Goal: Obtain resource: Download file/media

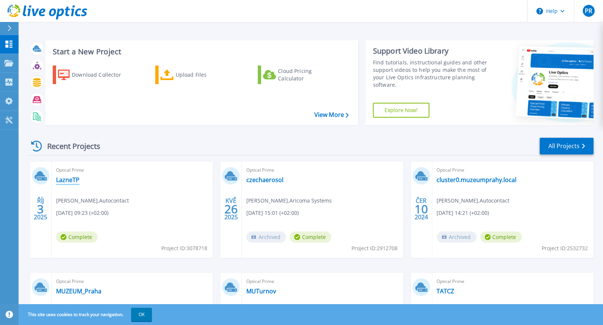
click at [66, 181] on link "LazneTP" at bounding box center [67, 179] width 23 height 7
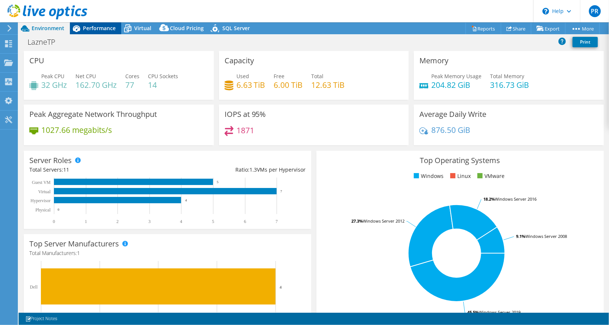
select select "USD"
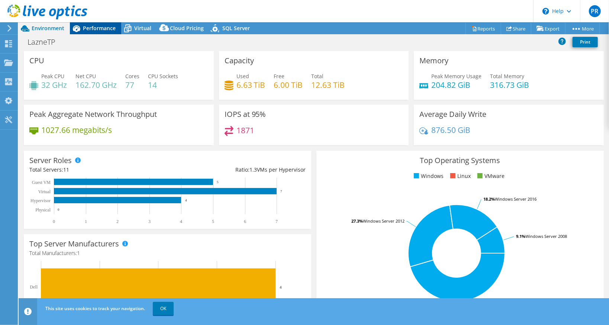
click at [103, 29] on span "Performance" at bounding box center [99, 28] width 33 height 7
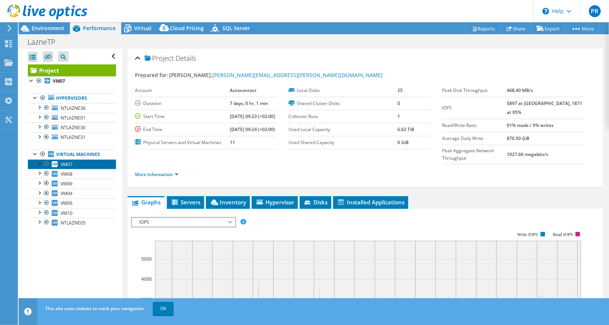
click at [69, 163] on span "VM07" at bounding box center [67, 164] width 12 height 6
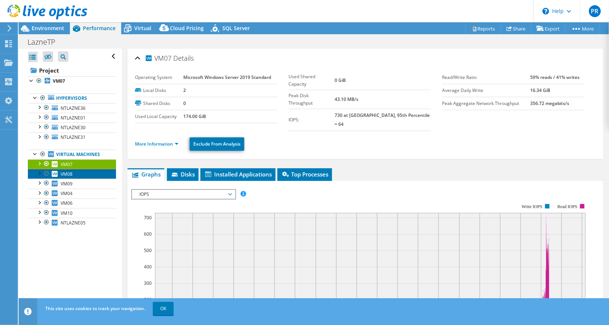
click at [68, 171] on span "VM08" at bounding box center [67, 174] width 12 height 6
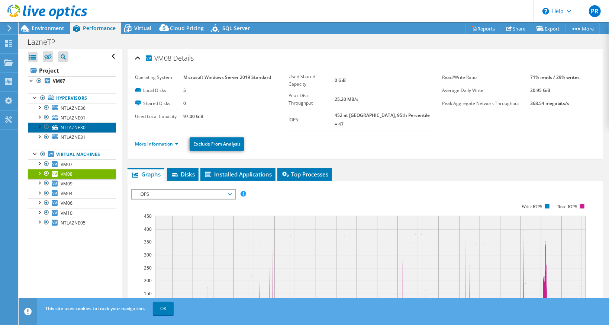
click at [67, 127] on span "NTLAZNE30" at bounding box center [73, 127] width 25 height 6
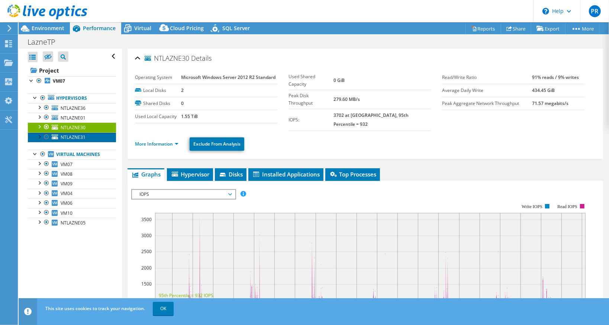
click at [71, 135] on span "NTLAZNE31" at bounding box center [73, 137] width 25 height 6
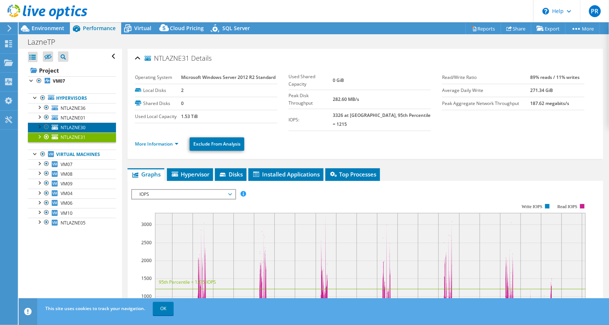
click at [85, 126] on span "NTLAZNE30" at bounding box center [73, 127] width 25 height 6
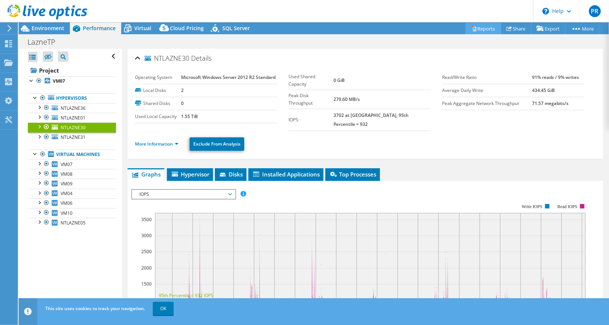
click at [475, 32] on link "Reports" at bounding box center [483, 29] width 36 height 12
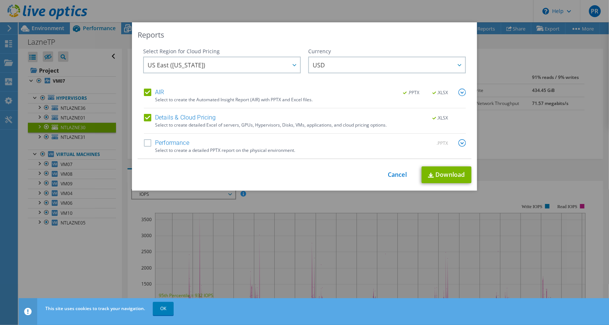
click at [145, 143] on label "Performance" at bounding box center [166, 142] width 45 height 7
click at [0, 0] on input "Performance" at bounding box center [0, 0] width 0 height 0
click at [247, 67] on span "US East (Virginia)" at bounding box center [224, 64] width 152 height 15
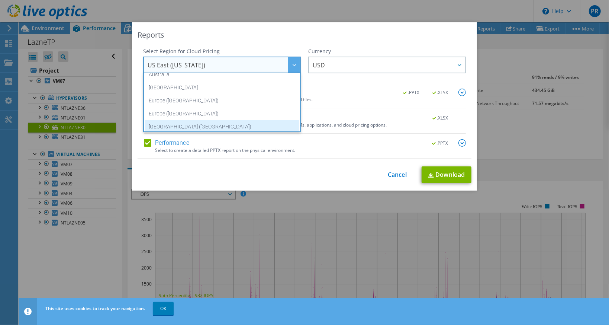
scroll to position [63, 0]
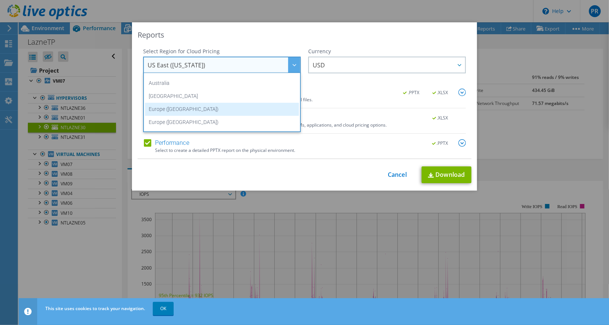
click at [172, 110] on li "Europe (Frankfurt)" at bounding box center [222, 109] width 154 height 13
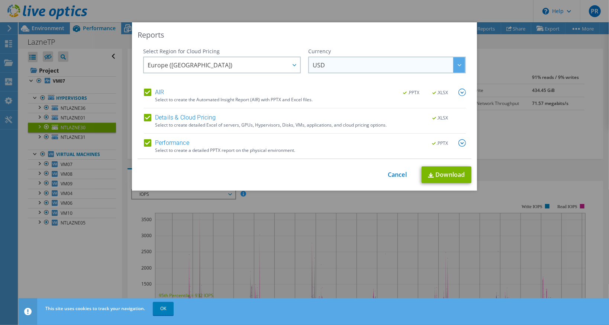
click at [327, 68] on span "USD" at bounding box center [389, 64] width 152 height 15
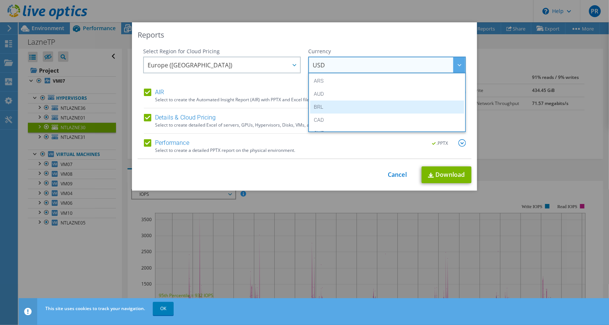
scroll to position [74, 0]
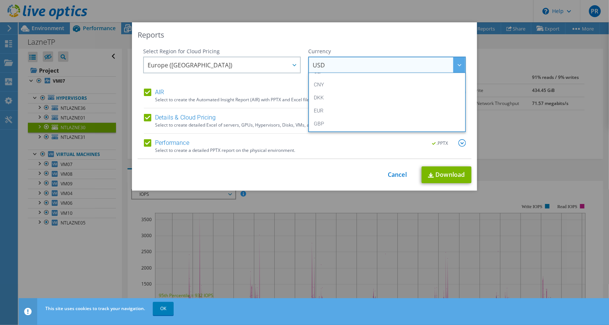
click at [322, 106] on li "EUR" at bounding box center [387, 110] width 154 height 13
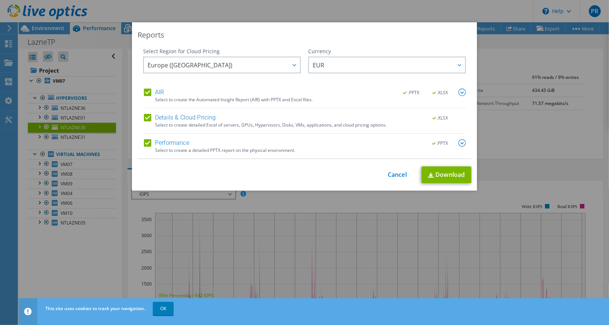
click at [459, 143] on img at bounding box center [461, 142] width 7 height 7
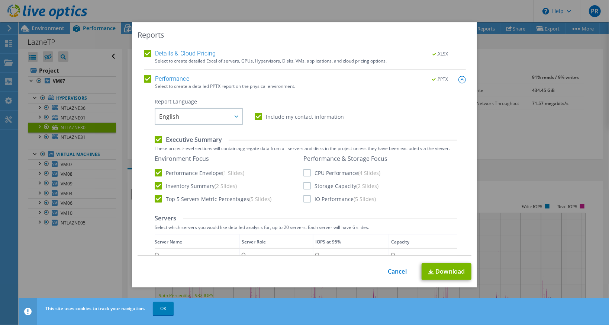
scroll to position [74, 0]
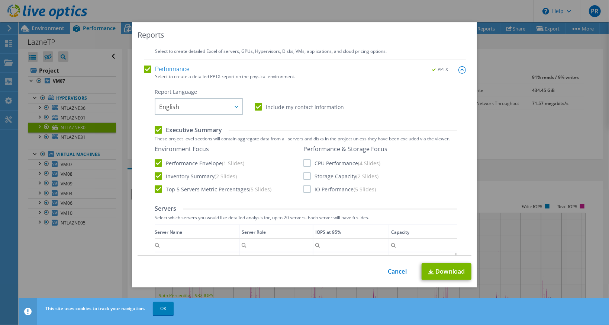
click at [307, 164] on label "CPU Performance (4 Slides)" at bounding box center [341, 162] width 77 height 7
click at [0, 0] on input "CPU Performance (4 Slides)" at bounding box center [0, 0] width 0 height 0
click at [309, 178] on label "Storage Capacity (2 Slides)" at bounding box center [340, 175] width 75 height 7
click at [0, 0] on input "Storage Capacity (2 Slides)" at bounding box center [0, 0] width 0 height 0
click at [308, 192] on div "Environment Focus Performance Envelope (1 Slides) Inventory Summary (2 Slides) …" at bounding box center [306, 169] width 303 height 48
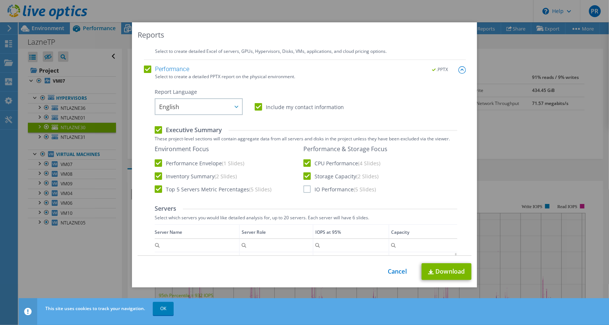
click at [306, 185] on label "IO Performance (5 Slides)" at bounding box center [339, 188] width 72 height 7
click at [0, 0] on input "IO Performance (5 Slides)" at bounding box center [0, 0] width 0 height 0
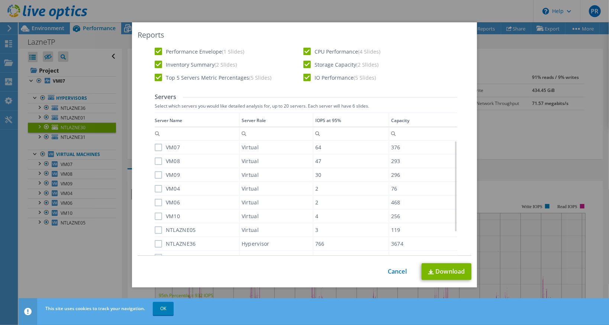
scroll to position [177, 0]
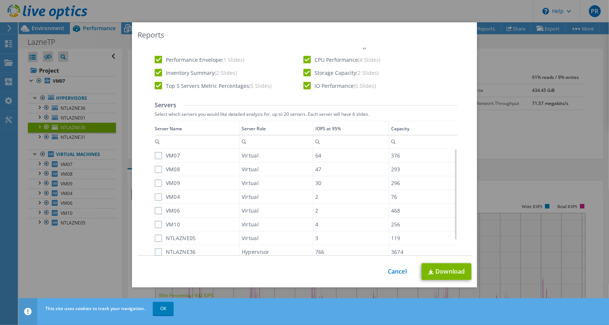
click at [155, 157] on label "VM07" at bounding box center [167, 155] width 25 height 7
click at [0, 0] on input "VM07" at bounding box center [0, 0] width 0 height 0
click at [155, 167] on label "VM08" at bounding box center [167, 168] width 25 height 7
click at [0, 0] on input "VM08" at bounding box center [0, 0] width 0 height 0
click at [156, 182] on label "VM09" at bounding box center [167, 182] width 25 height 7
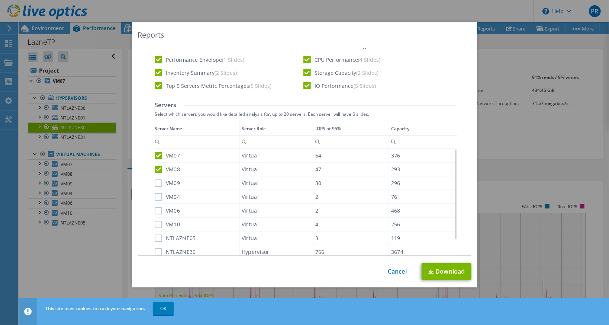
click at [0, 0] on input "VM09" at bounding box center [0, 0] width 0 height 0
click at [155, 197] on label "VM04" at bounding box center [167, 196] width 25 height 7
click at [0, 0] on input "VM04" at bounding box center [0, 0] width 0 height 0
drag, startPoint x: 154, startPoint y: 206, endPoint x: 155, endPoint y: 213, distance: 6.9
click at [155, 207] on label "VM06" at bounding box center [167, 210] width 25 height 7
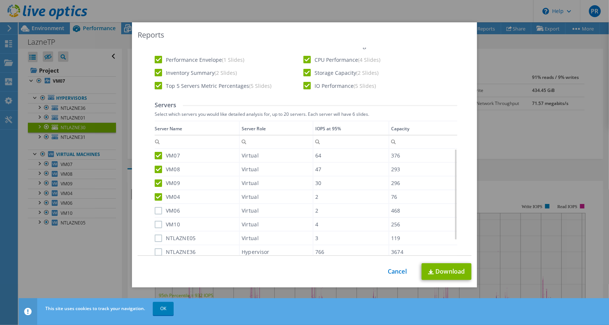
click at [0, 0] on input "VM06" at bounding box center [0, 0] width 0 height 0
click at [156, 224] on label "VM10" at bounding box center [167, 223] width 25 height 7
click at [0, 0] on input "VM10" at bounding box center [0, 0] width 0 height 0
click at [155, 236] on label "NTLAZNE05" at bounding box center [175, 237] width 41 height 7
click at [0, 0] on input "NTLAZNE05" at bounding box center [0, 0] width 0 height 0
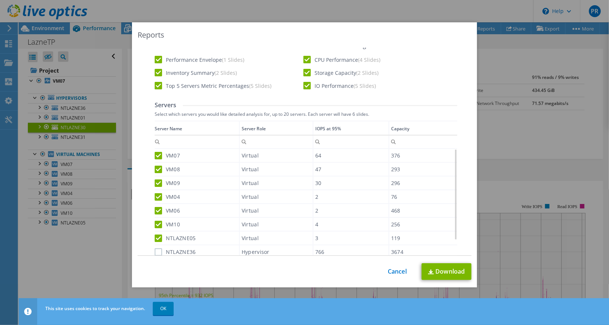
click at [155, 250] on label "NTLAZNE36" at bounding box center [175, 251] width 41 height 7
click at [0, 0] on input "NTLAZNE36" at bounding box center [0, 0] width 0 height 0
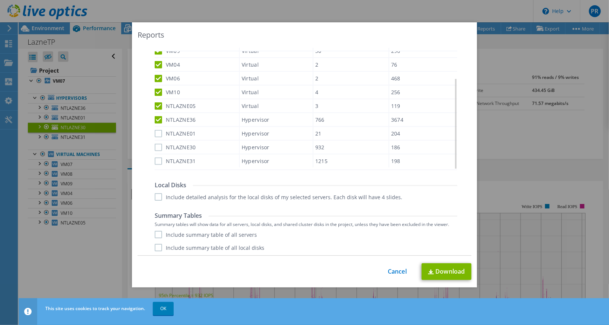
scroll to position [288, 0]
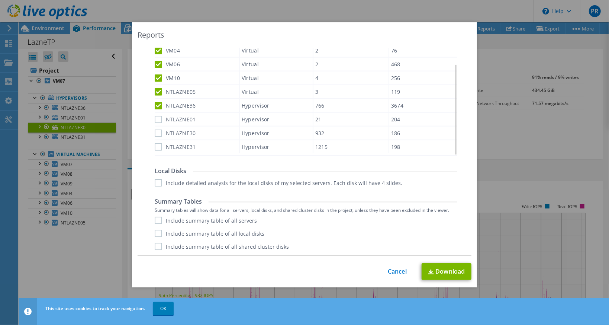
click at [157, 117] on label "NTLAZNE01" at bounding box center [175, 119] width 41 height 7
click at [0, 0] on input "NTLAZNE01" at bounding box center [0, 0] width 0 height 0
drag, startPoint x: 157, startPoint y: 129, endPoint x: 157, endPoint y: 135, distance: 5.9
click at [157, 130] on label "NTLAZNE30" at bounding box center [175, 132] width 41 height 7
click at [0, 0] on input "NTLAZNE30" at bounding box center [0, 0] width 0 height 0
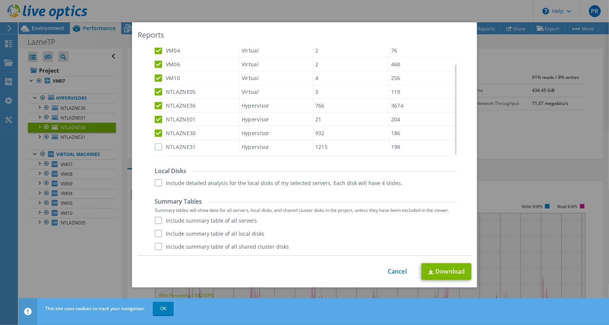
click at [156, 143] on label "NTLAZNE31" at bounding box center [175, 146] width 41 height 7
click at [0, 0] on input "NTLAZNE31" at bounding box center [0, 0] width 0 height 0
click at [158, 181] on label "Include detailed analysis for the local disks of my selected servers. Each disk…" at bounding box center [279, 182] width 248 height 7
click at [0, 0] on input "Include detailed analysis for the local disks of my selected servers. Each disk…" at bounding box center [0, 0] width 0 height 0
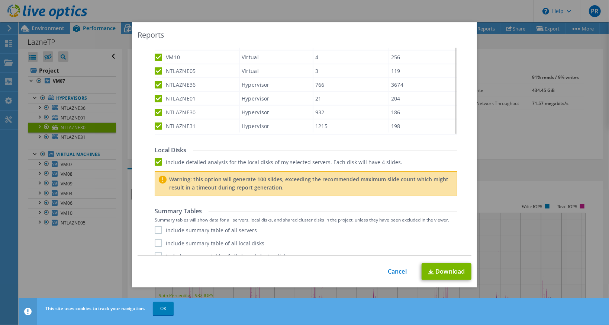
scroll to position [319, 0]
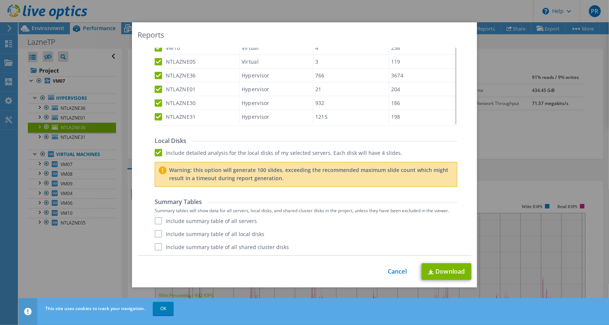
click at [158, 217] on label "Include summary table of all servers" at bounding box center [206, 220] width 102 height 7
click at [0, 0] on input "Include summary table of all servers" at bounding box center [0, 0] width 0 height 0
click at [157, 235] on label "Include summary table of all local disks" at bounding box center [210, 233] width 110 height 7
click at [0, 0] on input "Include summary table of all local disks" at bounding box center [0, 0] width 0 height 0
click at [155, 253] on div "Performance .PPTX Select to create a detailed PPTX report on the physical envir…" at bounding box center [305, 38] width 322 height 436
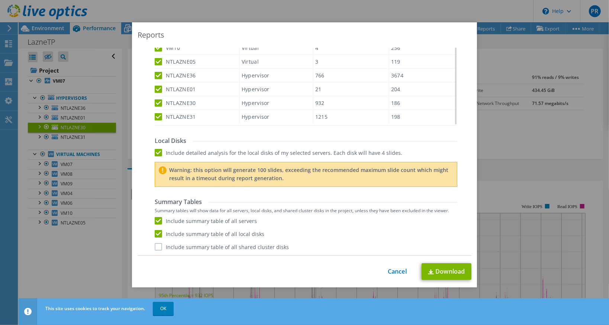
click at [157, 248] on label "Include summary table of all shared cluster disks" at bounding box center [222, 246] width 134 height 7
click at [0, 0] on input "Include summary table of all shared cluster disks" at bounding box center [0, 0] width 0 height 0
click at [439, 270] on link "Download" at bounding box center [447, 271] width 50 height 17
click at [340, 31] on div "Reports" at bounding box center [305, 35] width 334 height 10
